Goal: Submit feedback/report problem

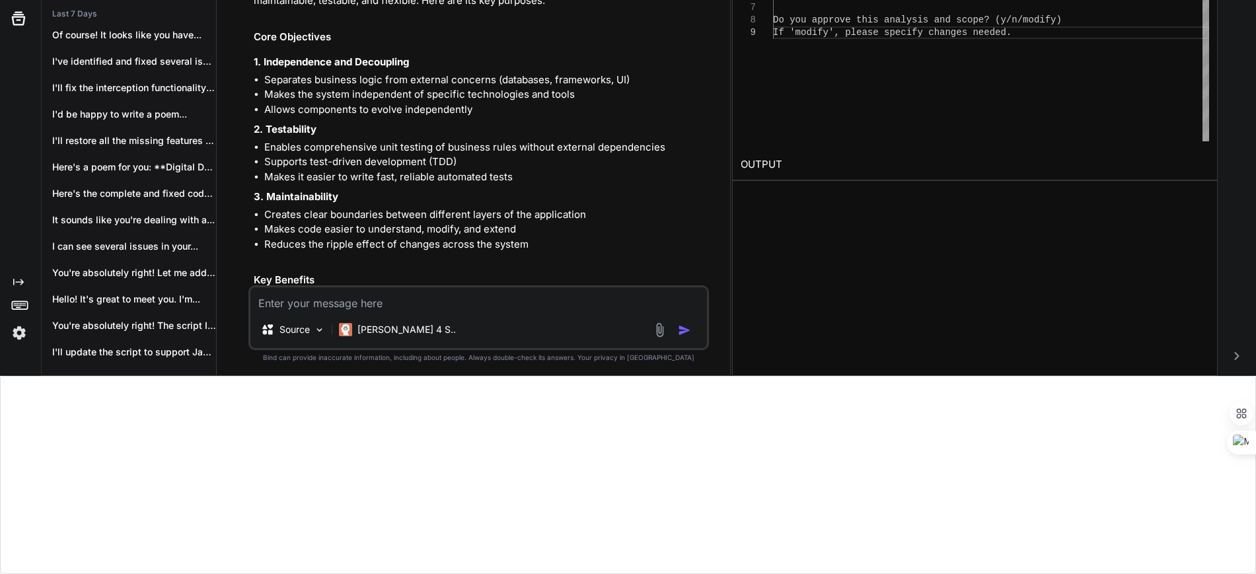
scroll to position [20885, 0]
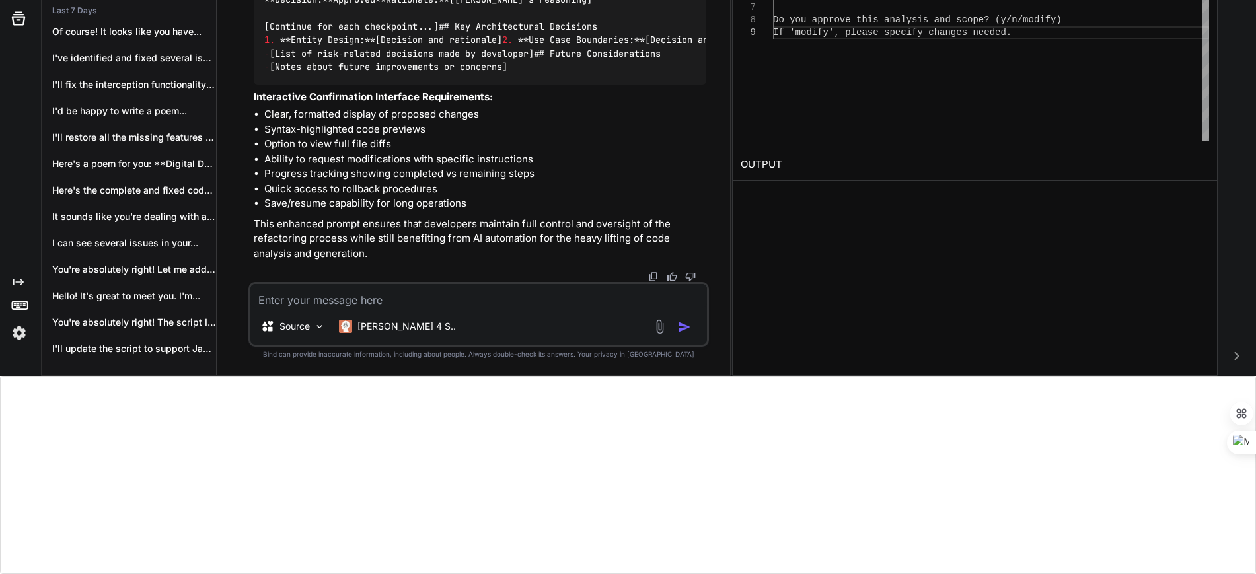
click at [339, 307] on textarea at bounding box center [478, 296] width 457 height 24
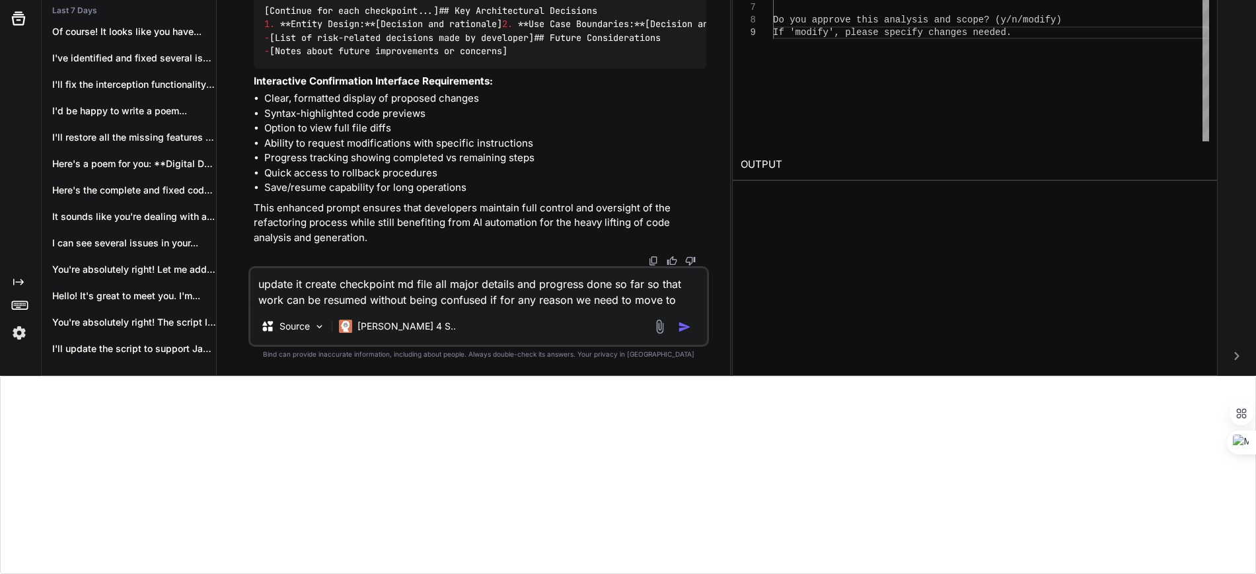
scroll to position [20917, 0]
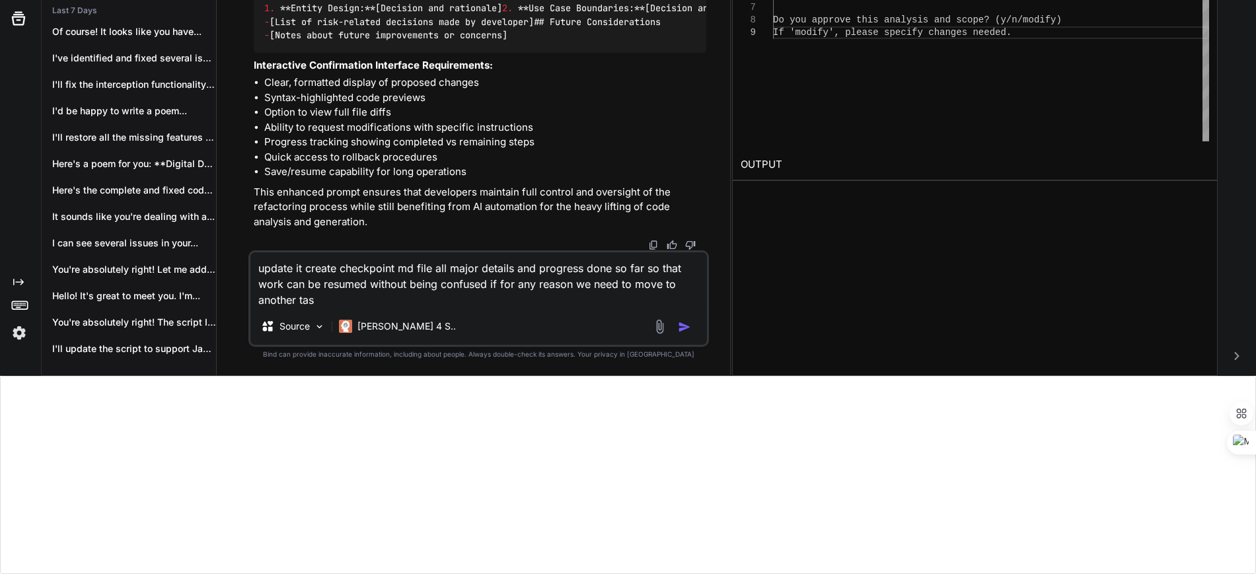
type textarea "update it create checkpoint md file all major details and progress done so far …"
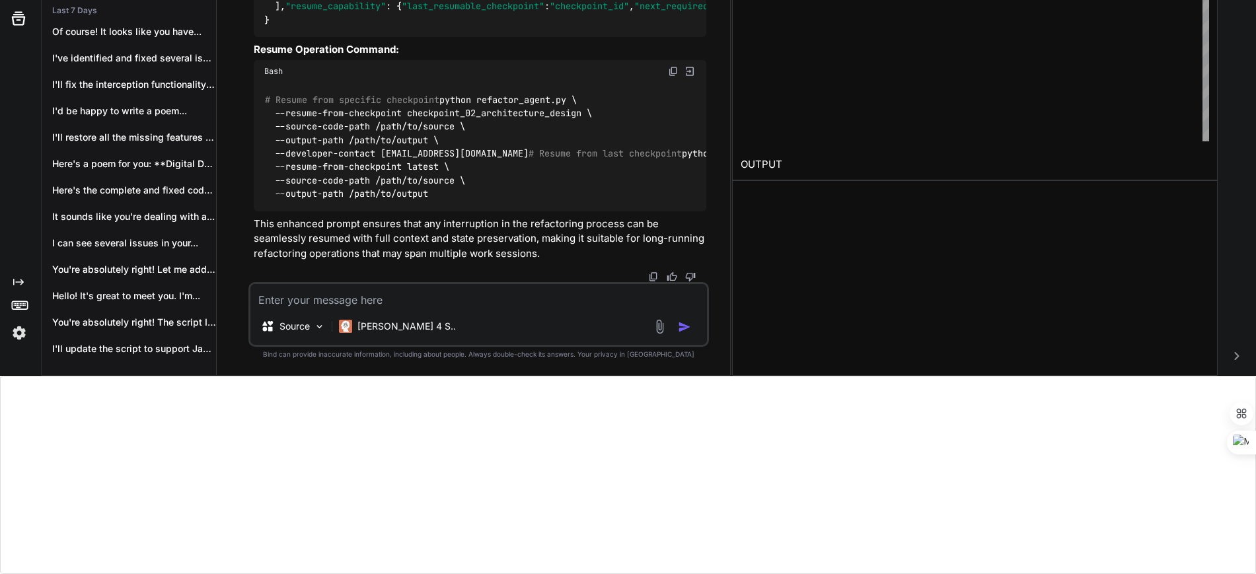
scroll to position [28326, 0]
click at [330, 296] on textarea at bounding box center [478, 296] width 457 height 24
type textarea "instead of json file please us md file with codeblocks"
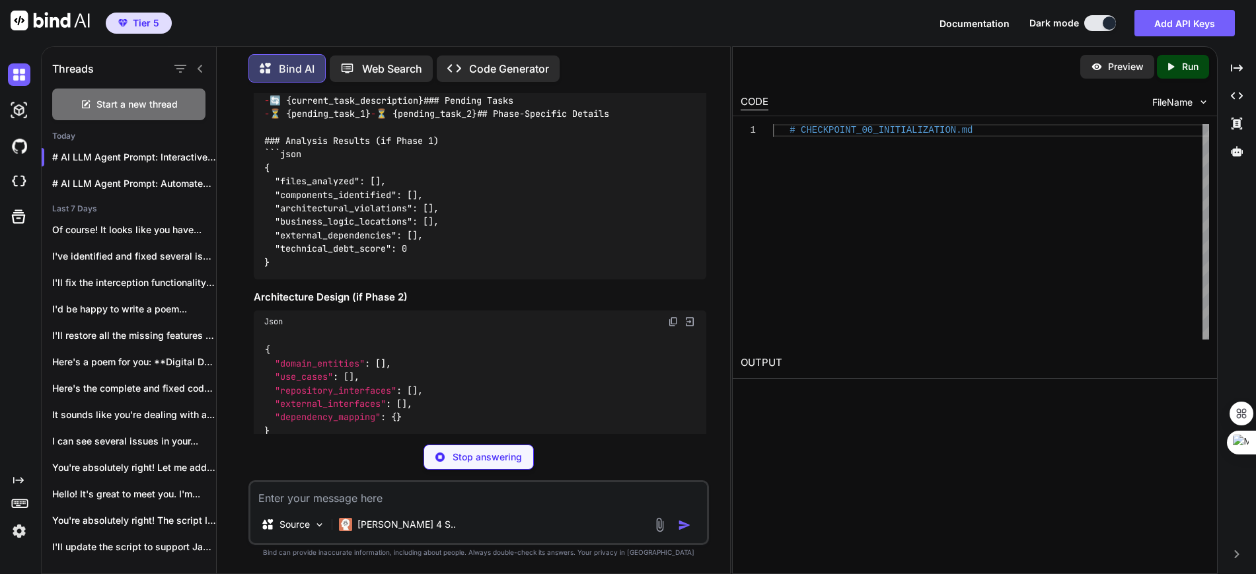
scroll to position [21170, 0]
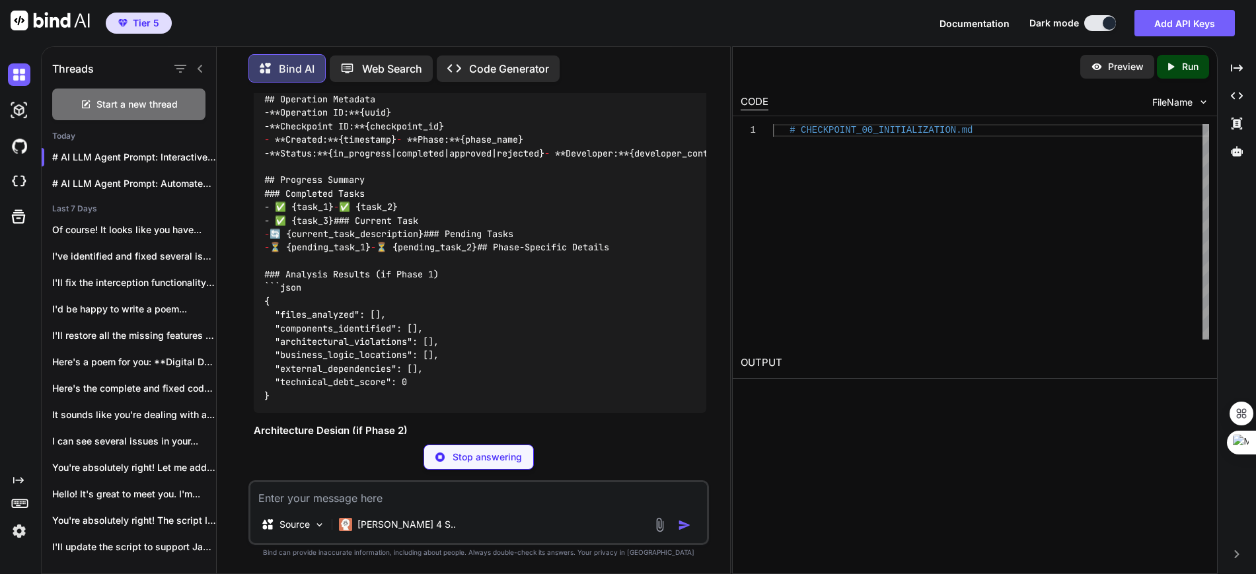
drag, startPoint x: 254, startPoint y: 233, endPoint x: 672, endPoint y: 245, distance: 417.7
copy p "update it create checkpoint md file all major details and progress done so far …"
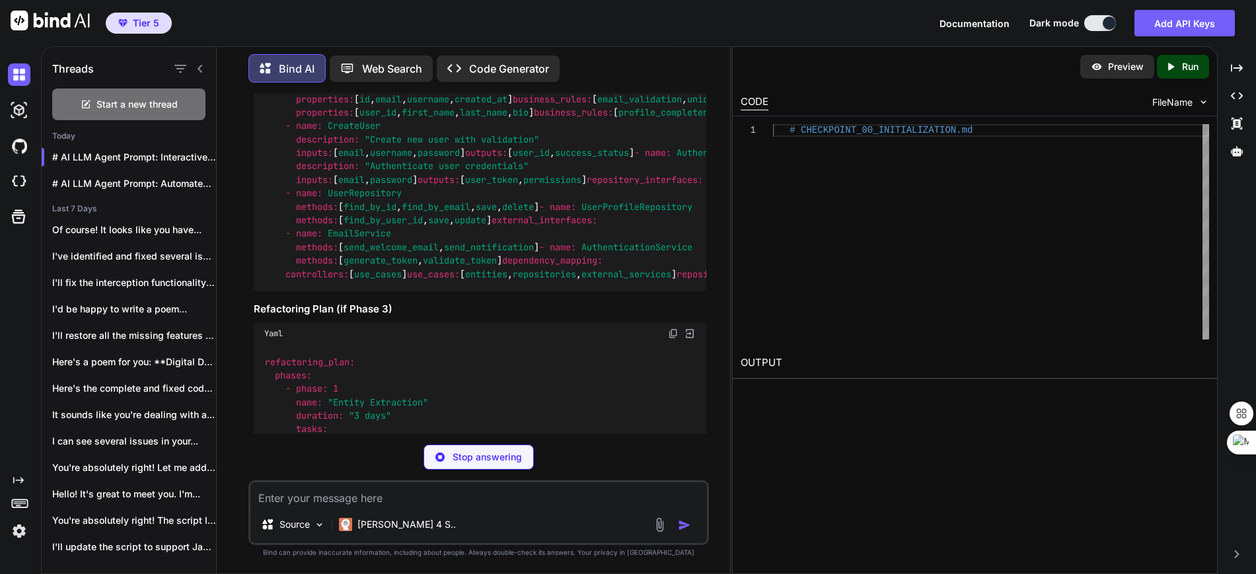
scroll to position [28487, 0]
drag, startPoint x: 511, startPoint y: 355, endPoint x: 250, endPoint y: 360, distance: 261.0
click at [250, 360] on div "You what is the purpose of clean architecture Bind AI Clean Architecture is a s…" at bounding box center [478, 333] width 461 height 480
copy p "instead of json file please us md file with codeblocks"
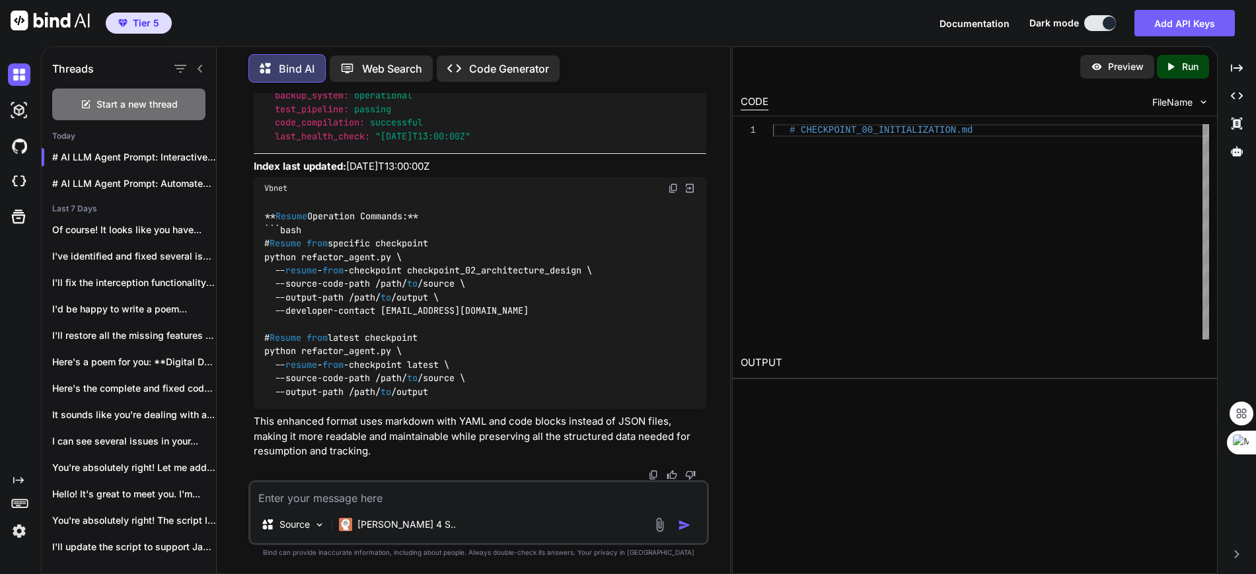
scroll to position [198, 0]
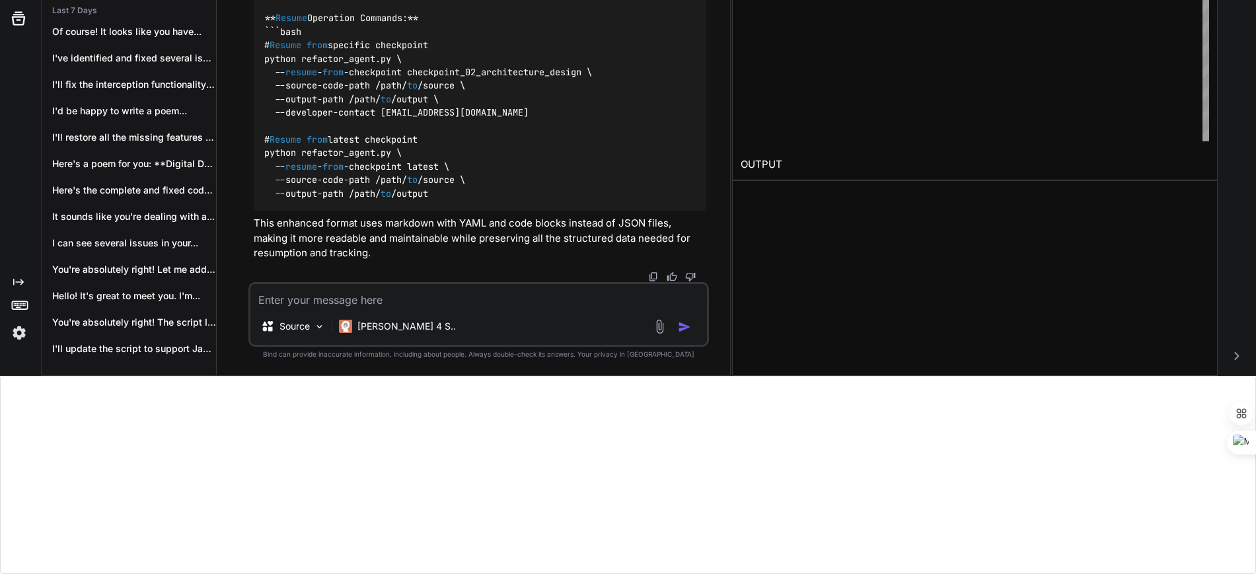
click at [651, 276] on img at bounding box center [653, 277] width 11 height 11
